Goal: Use online tool/utility: Utilize a website feature to perform a specific function

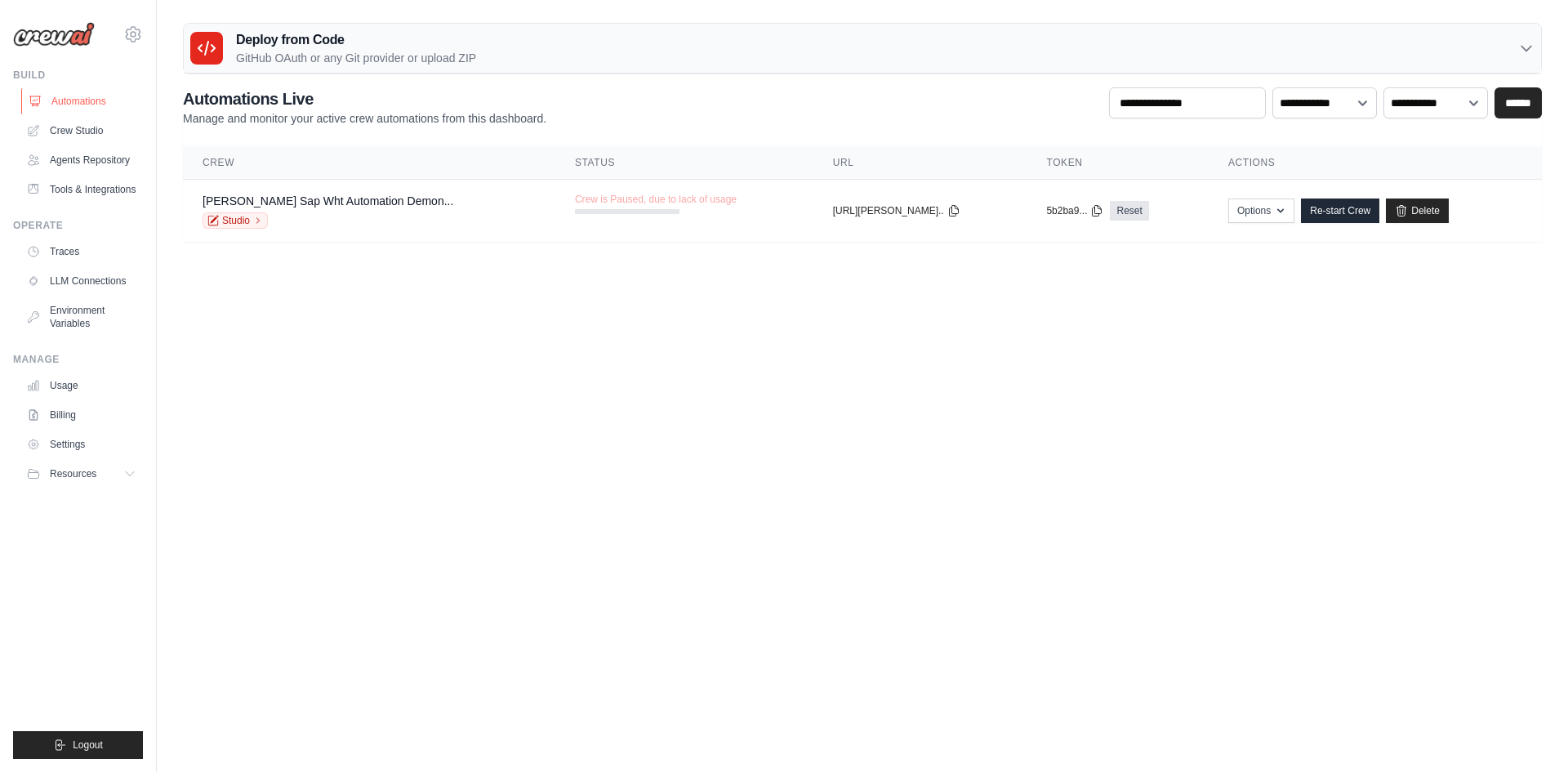
click at [75, 95] on link "Automations" at bounding box center [83, 101] width 124 height 26
click at [82, 131] on link "Crew Studio" at bounding box center [83, 131] width 124 height 26
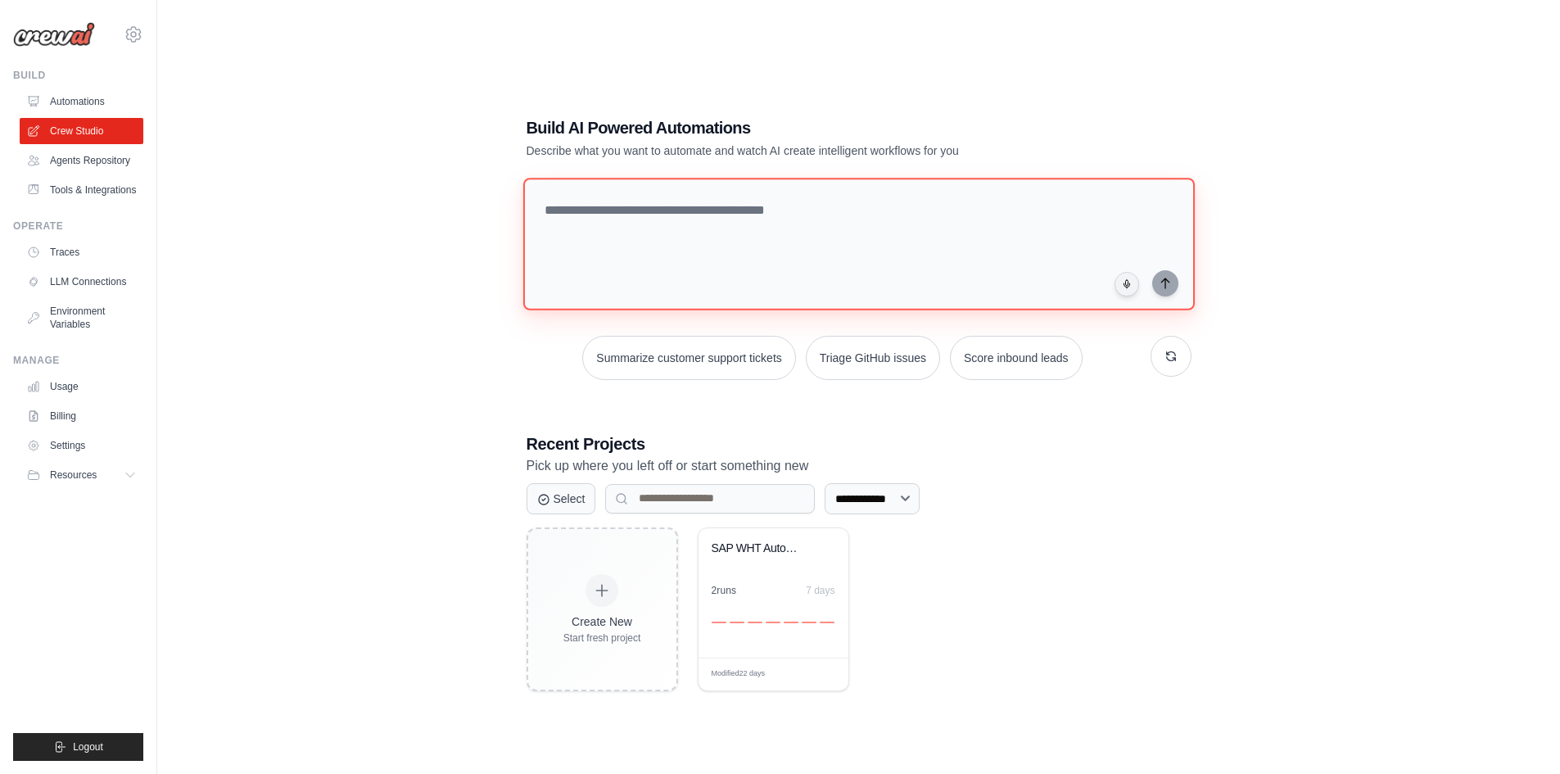
click at [769, 258] on textarea at bounding box center [859, 244] width 672 height 133
click at [1085, 590] on div "Create New Start fresh project SAP WHT Automation Demonstration Pl... 2 run s 7…" at bounding box center [859, 610] width 665 height 164
